Goal: Task Accomplishment & Management: Manage account settings

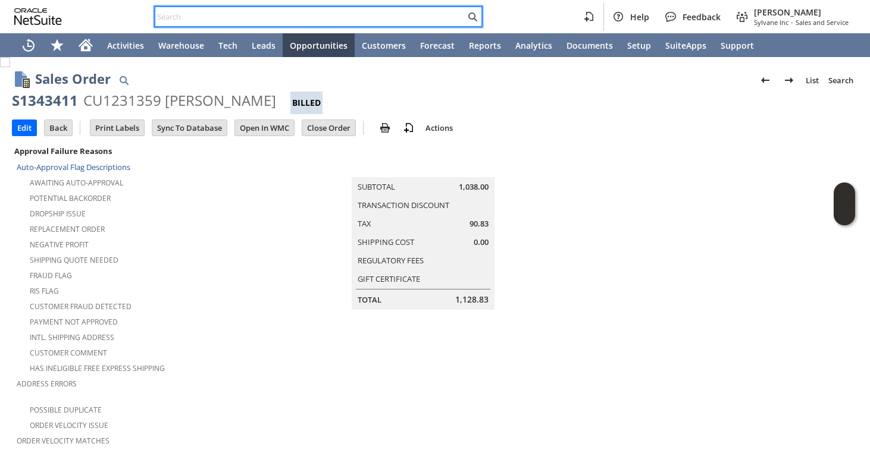
scroll to position [0, 557]
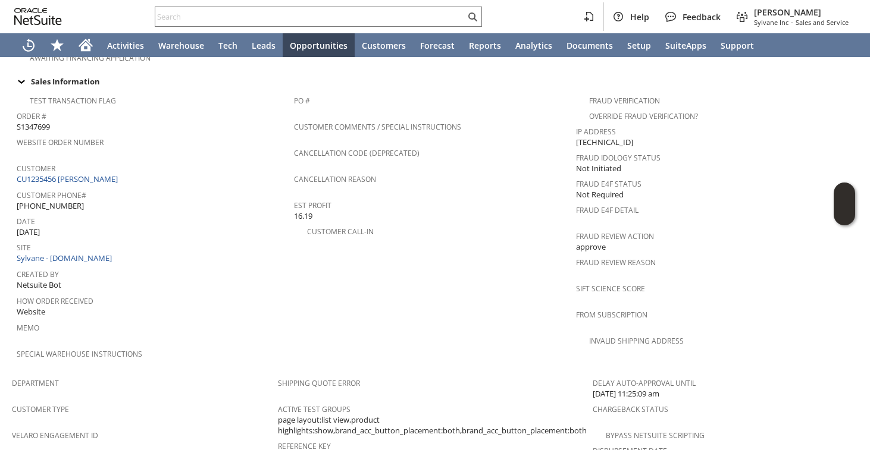
scroll to position [441, 0]
click at [49, 199] on span "(732) 533-8153" at bounding box center [50, 204] width 67 height 11
click at [55, 199] on span "(732) 533-8153" at bounding box center [50, 204] width 67 height 11
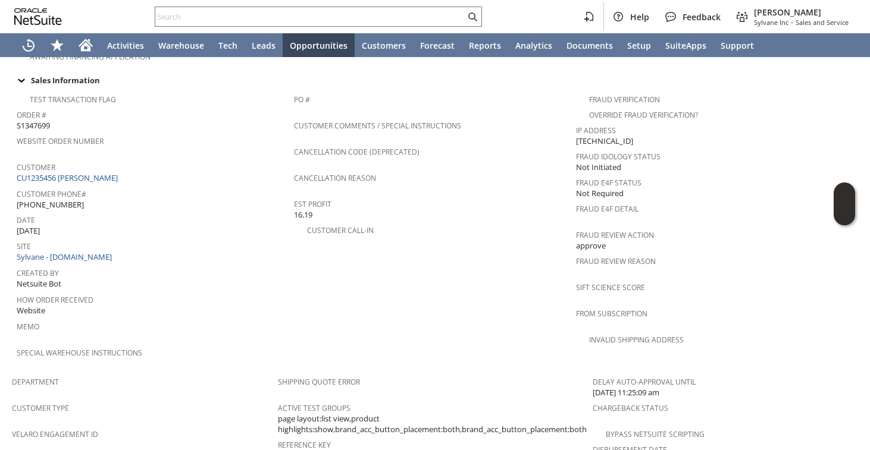
click at [55, 199] on span "(732) 533-8153" at bounding box center [50, 204] width 67 height 11
copy tbody "(732) 533-8153"
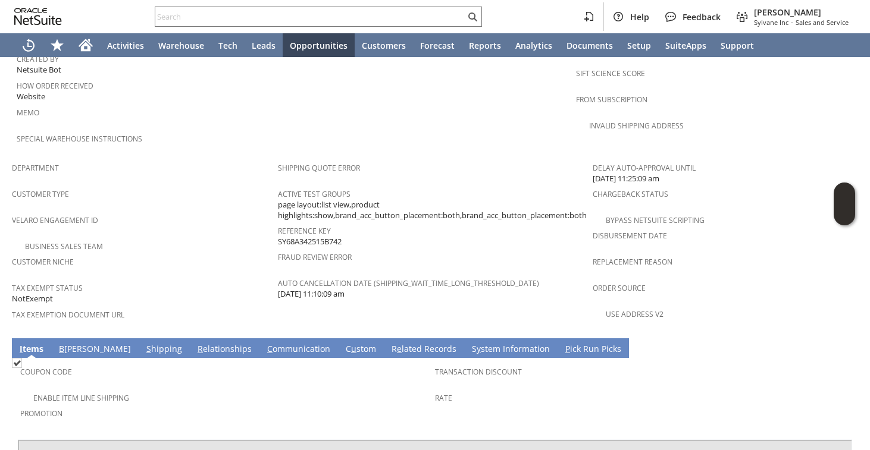
scroll to position [756, 0]
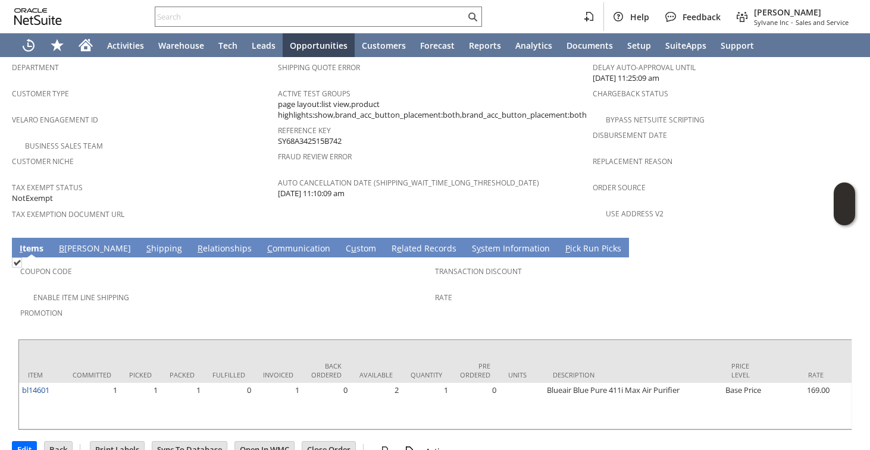
click at [139, 238] on td "S hipping" at bounding box center [164, 248] width 51 height 20
click at [143, 243] on link "S hipping" at bounding box center [164, 249] width 42 height 13
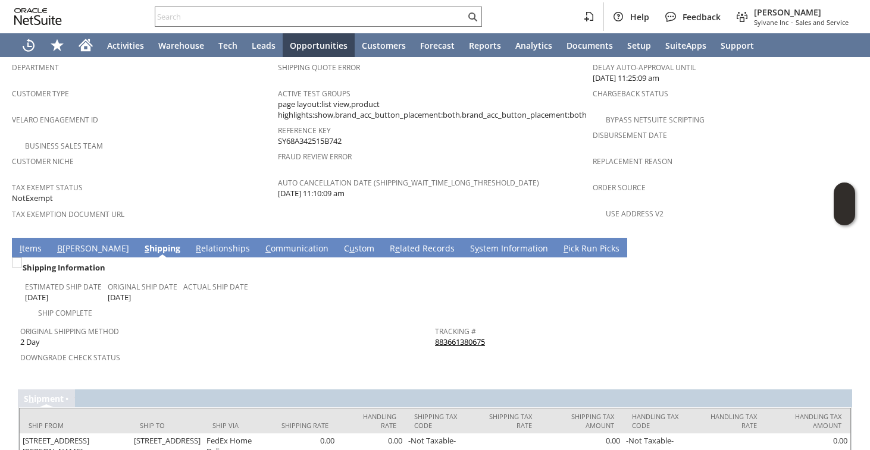
click at [452, 337] on link "883661380675" at bounding box center [460, 342] width 50 height 11
click at [24, 327] on link "Original Shipping Method" at bounding box center [69, 332] width 99 height 10
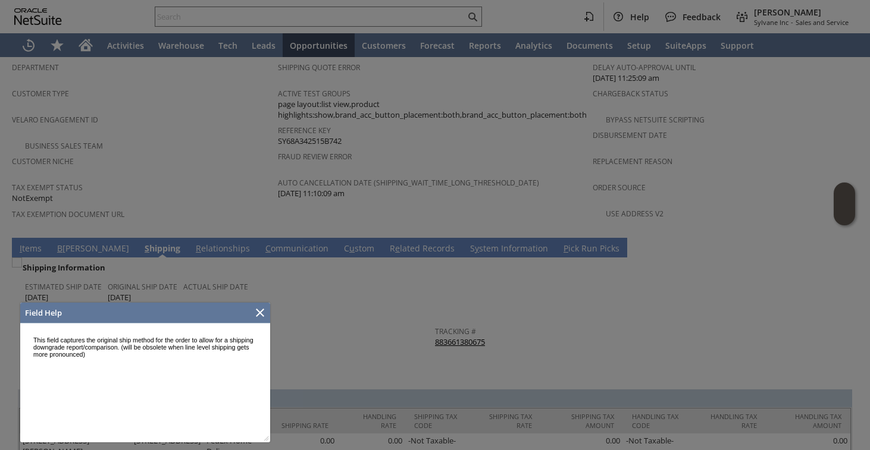
scroll to position [0, 0]
click at [264, 311] on icon "Close" at bounding box center [260, 313] width 14 height 14
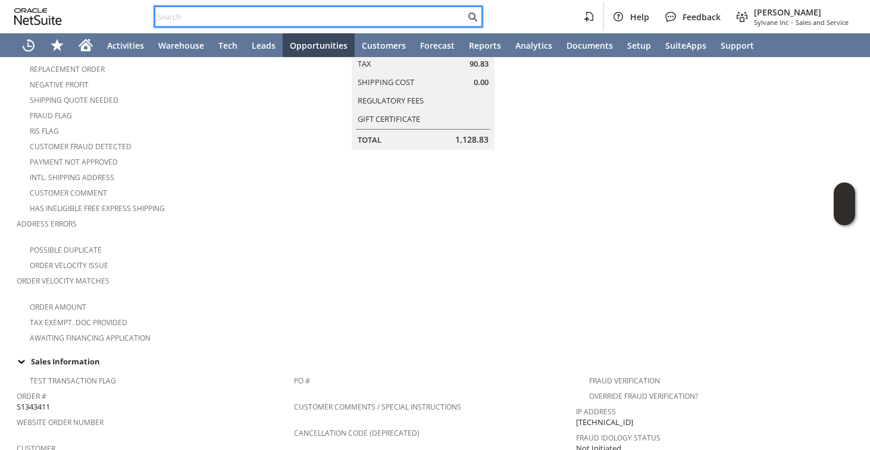
scroll to position [443, 0]
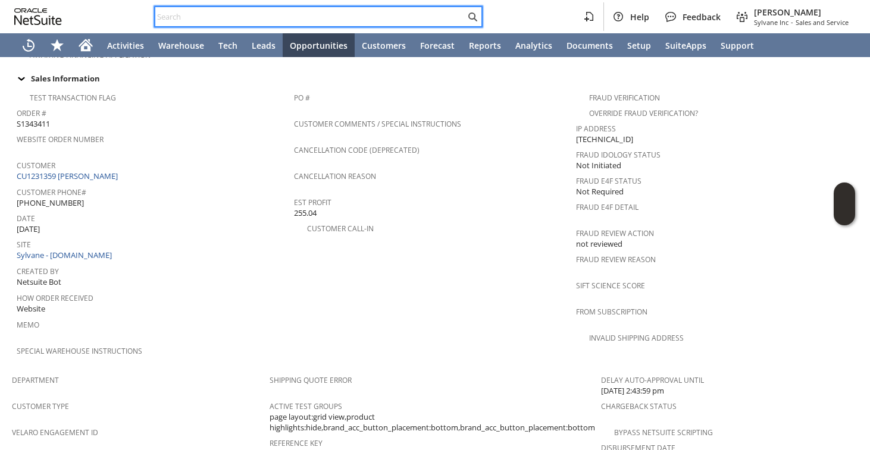
click at [197, 20] on input "text" at bounding box center [310, 17] width 310 height 14
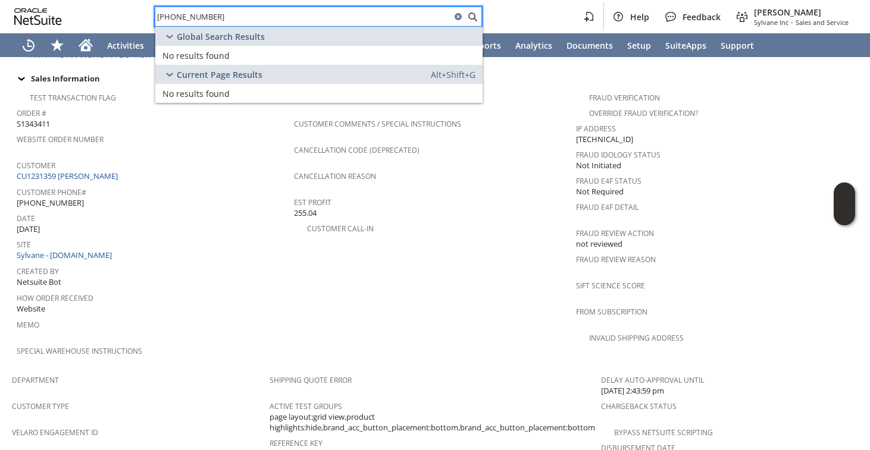
click at [202, 25] on div "(786) 612-5298" at bounding box center [318, 17] width 327 height 20
click at [203, 20] on input "(786) 612-5298" at bounding box center [310, 17] width 310 height 14
click at [203, 20] on input "(786) 612-5298" at bounding box center [303, 17] width 296 height 14
paste input "8028816870"
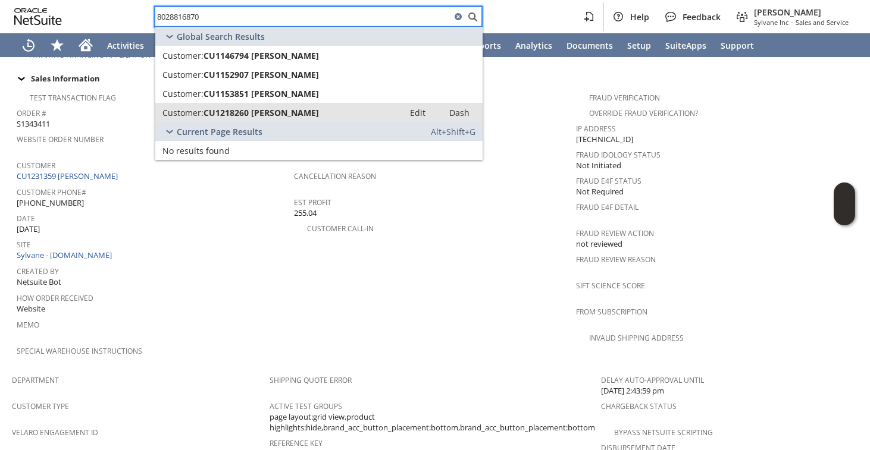
type input "8028816870"
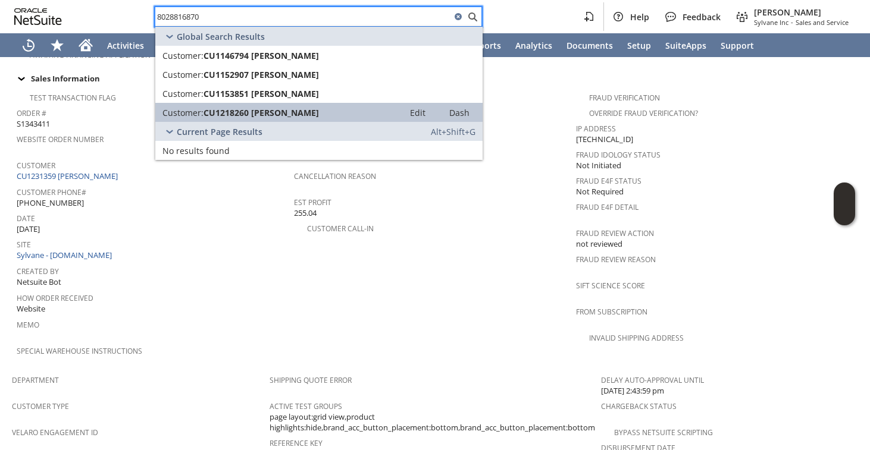
click at [187, 121] on link "Customer: CU1218260 Charles A Kirker Edit Dash" at bounding box center [318, 112] width 327 height 19
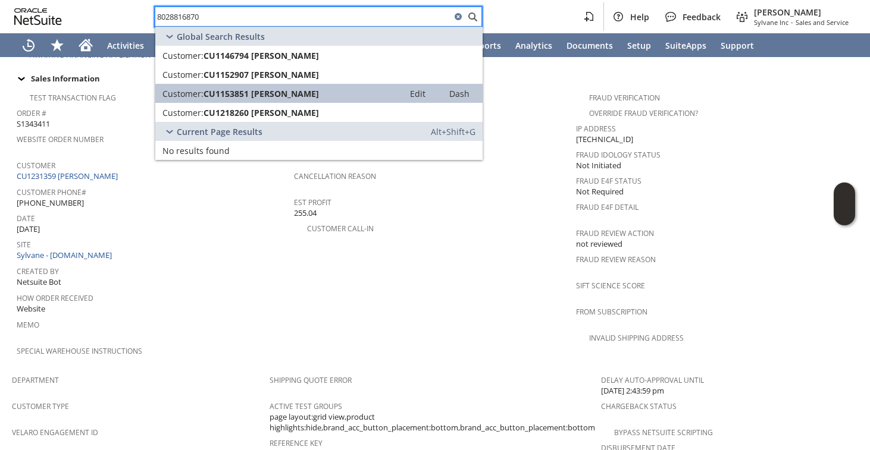
click at [198, 89] on span "Customer:" at bounding box center [182, 93] width 41 height 11
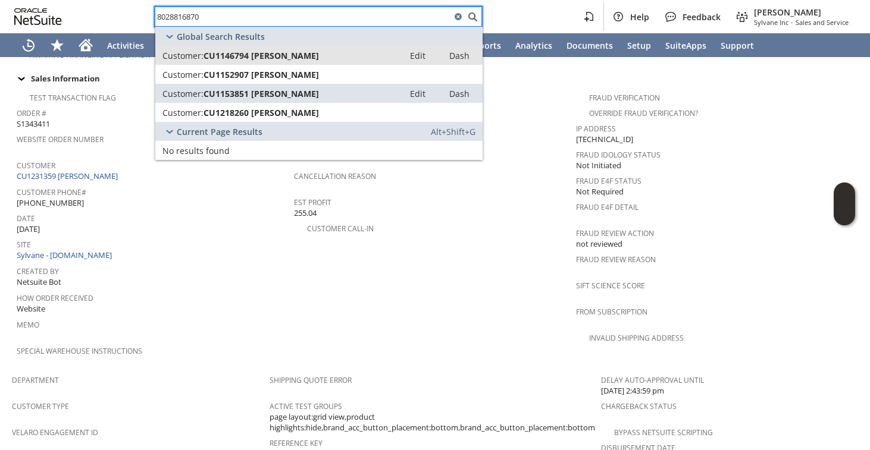
click at [205, 55] on span "CU1146794 Charles Kirker" at bounding box center [260, 55] width 115 height 11
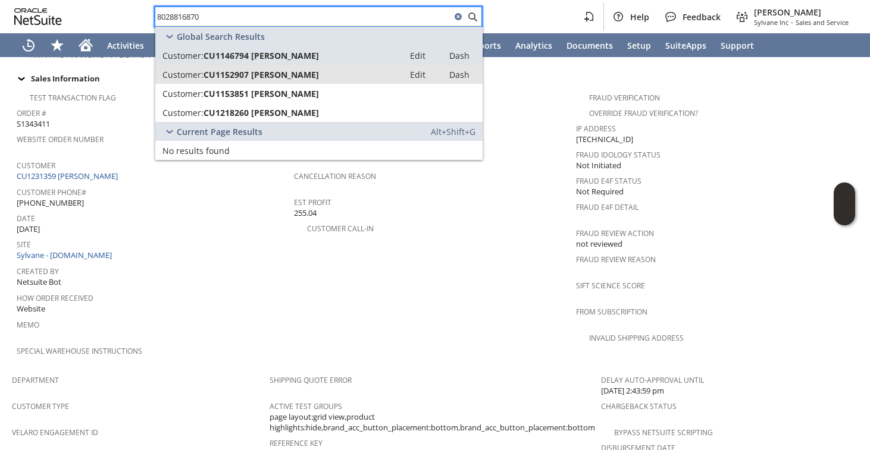
click at [196, 80] on link "Customer: CU1152907 Charles A Kirker Edit Dash" at bounding box center [318, 74] width 327 height 19
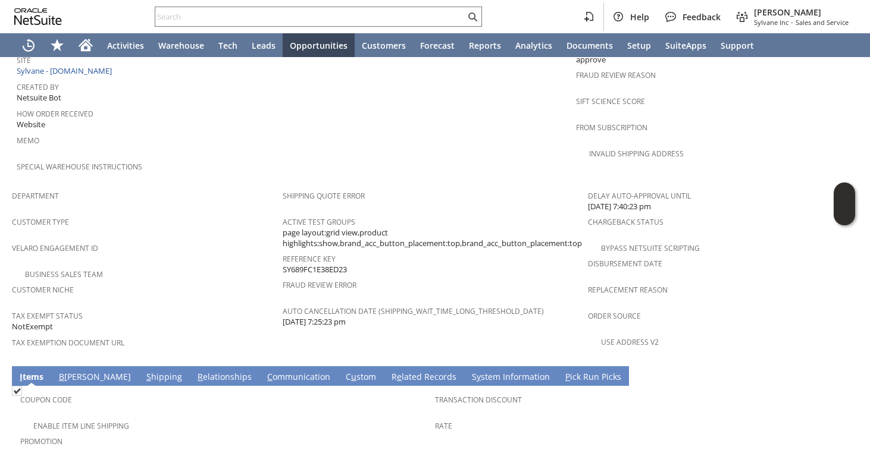
scroll to position [767, 0]
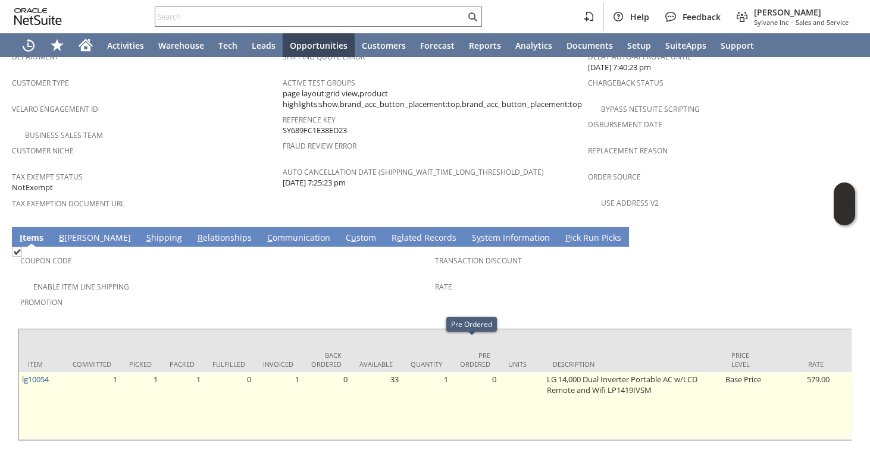
click at [472, 377] on td "0" at bounding box center [475, 406] width 48 height 68
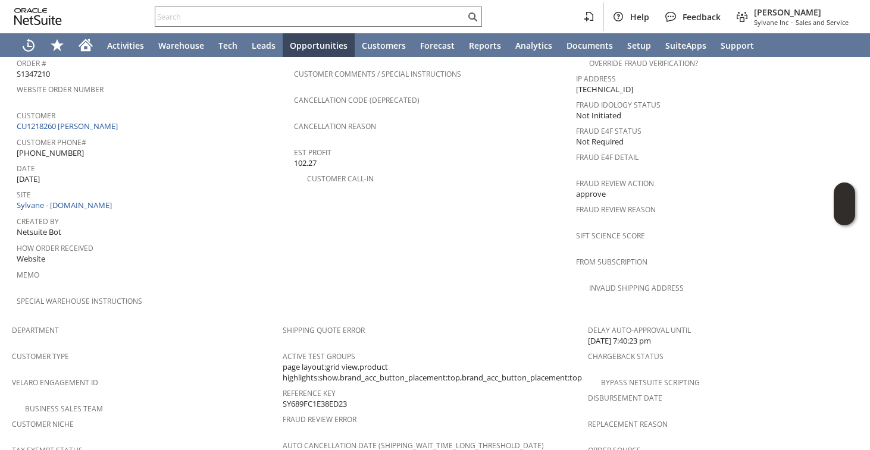
scroll to position [232, 0]
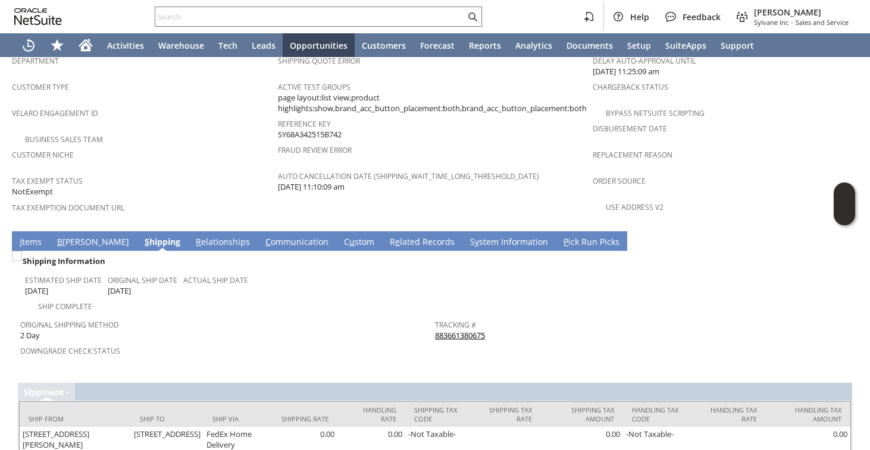
scroll to position [774, 0]
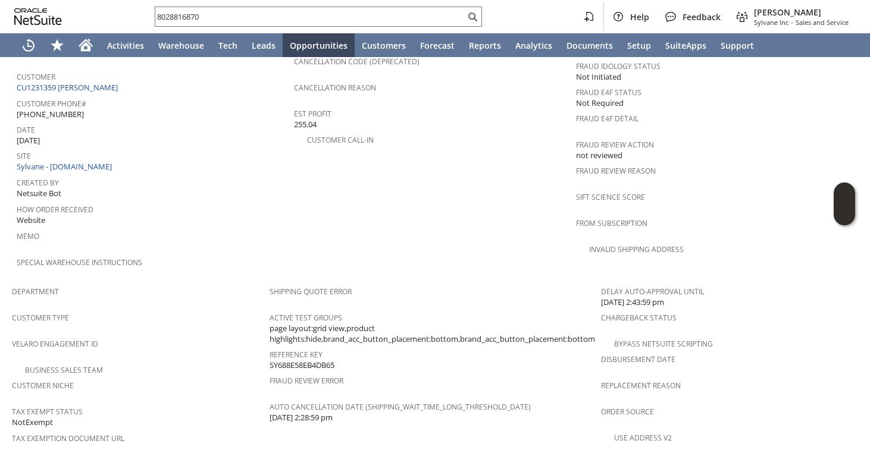
scroll to position [0, 557]
